Goal: Task Accomplishment & Management: Use online tool/utility

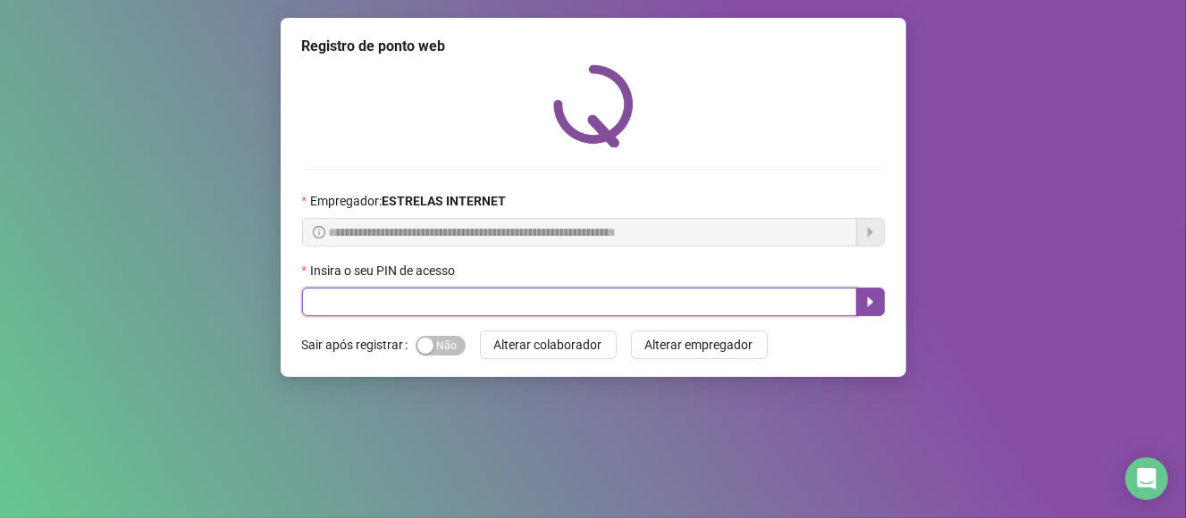
click at [338, 308] on input "text" at bounding box center [579, 302] width 555 height 29
type input "*****"
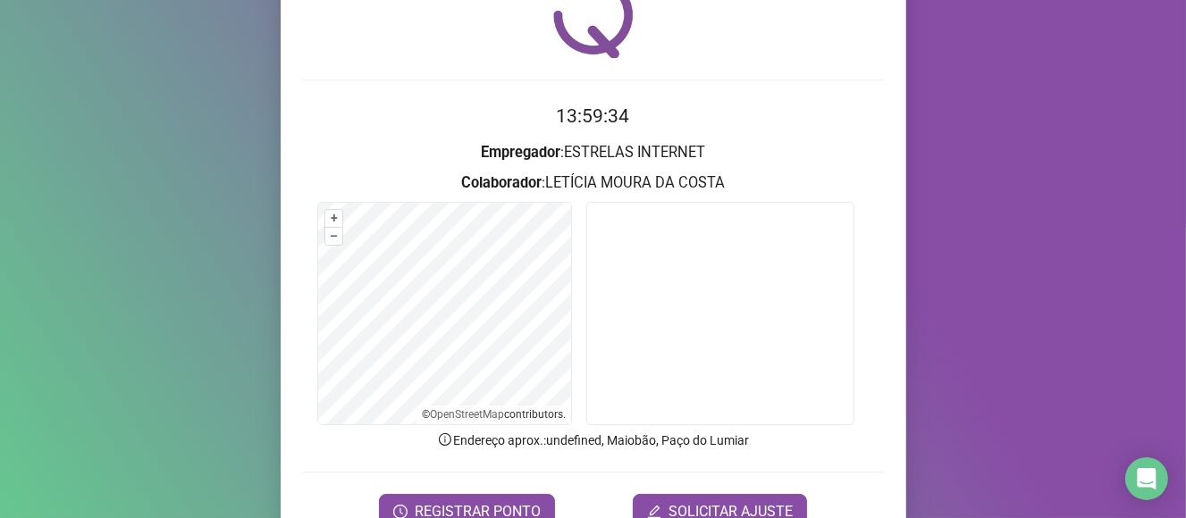
scroll to position [179, 0]
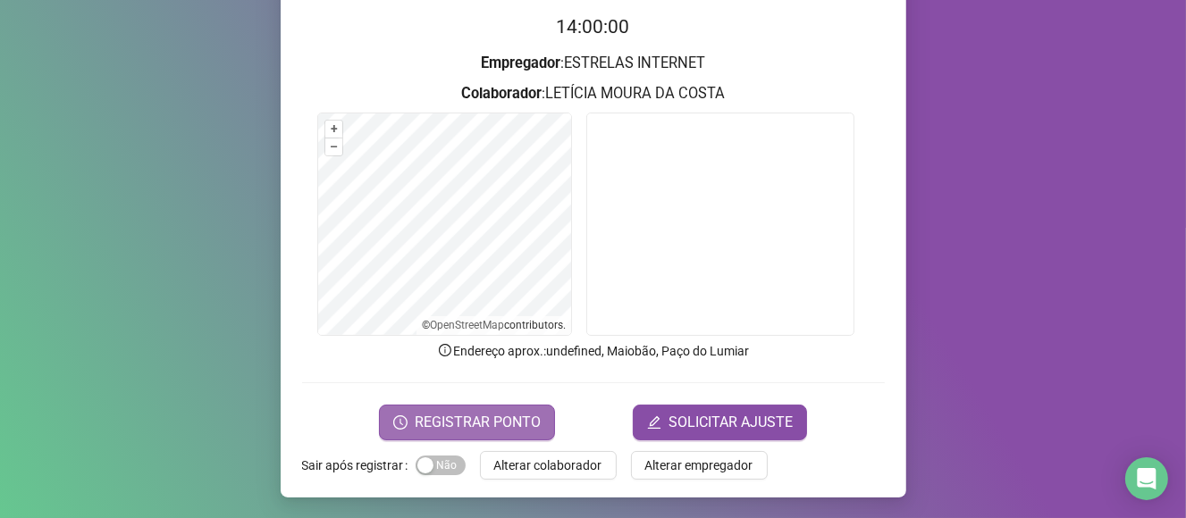
click at [455, 420] on span "REGISTRAR PONTO" at bounding box center [478, 422] width 126 height 21
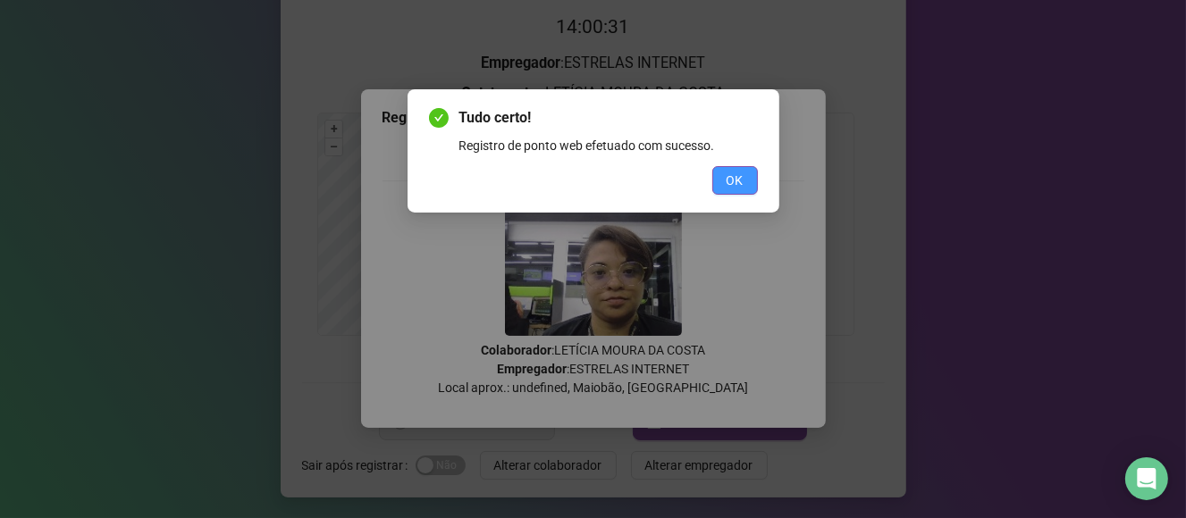
click at [740, 181] on span "OK" at bounding box center [734, 181] width 17 height 20
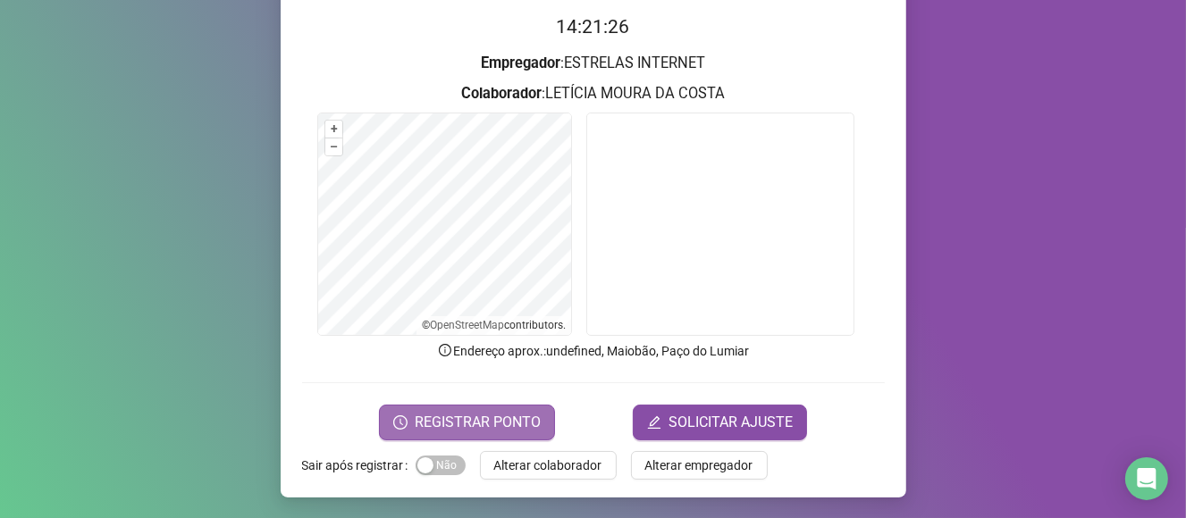
click at [481, 424] on span "REGISTRAR PONTO" at bounding box center [478, 422] width 126 height 21
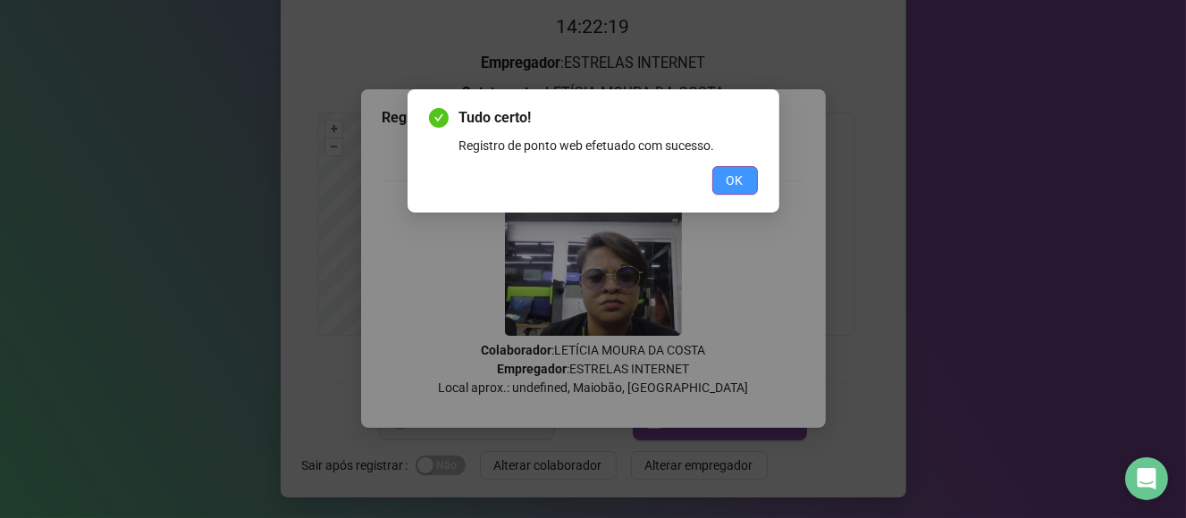
click at [717, 180] on button "OK" at bounding box center [735, 180] width 46 height 29
